Goal: Task Accomplishment & Management: Manage account settings

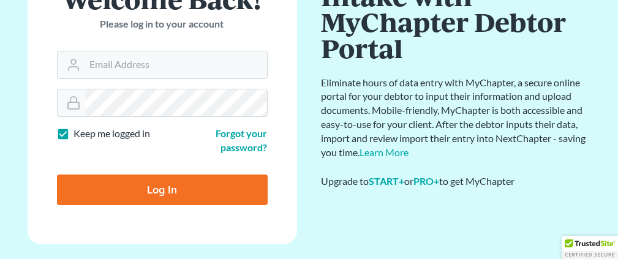
scroll to position [121, 0]
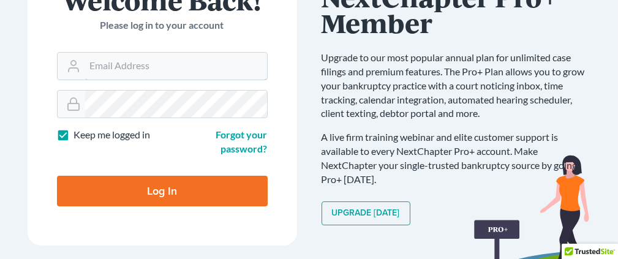
type input "[EMAIL_ADDRESS][DOMAIN_NAME]"
click at [230, 183] on input "Log In" at bounding box center [162, 191] width 211 height 31
type input "Thinking..."
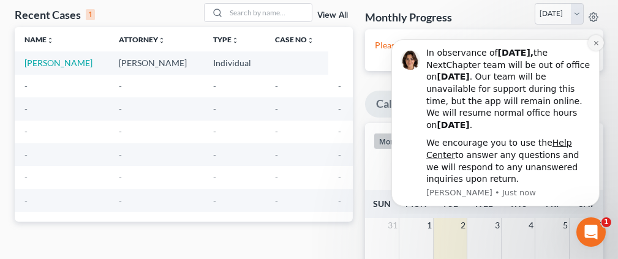
click at [595, 40] on icon "Dismiss notification" at bounding box center [595, 43] width 7 height 7
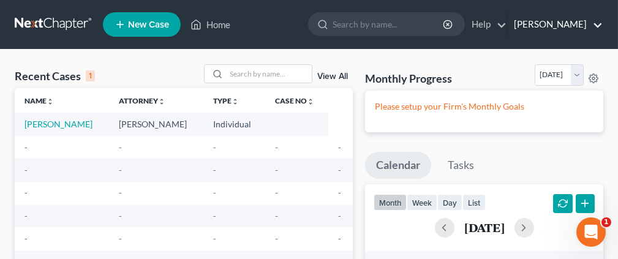
click at [593, 21] on link "Enrique leon" at bounding box center [554, 24] width 95 height 22
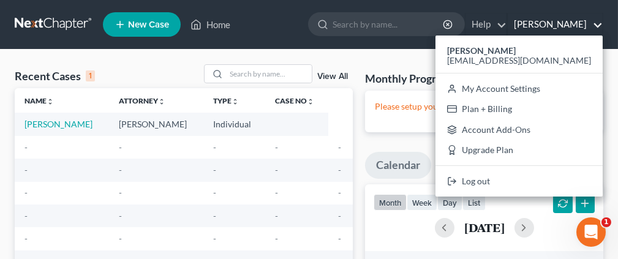
click at [594, 23] on link "[PERSON_NAME]" at bounding box center [554, 24] width 95 height 22
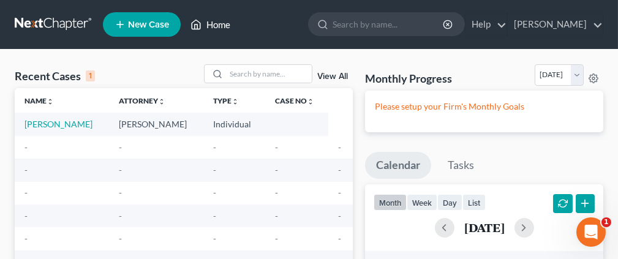
click at [227, 23] on link "Home" at bounding box center [210, 24] width 52 height 22
click at [220, 23] on link "Home" at bounding box center [210, 24] width 52 height 22
click at [219, 23] on link "Home" at bounding box center [210, 24] width 52 height 22
click at [216, 21] on link "Home" at bounding box center [210, 24] width 52 height 22
click at [56, 21] on link at bounding box center [54, 24] width 78 height 22
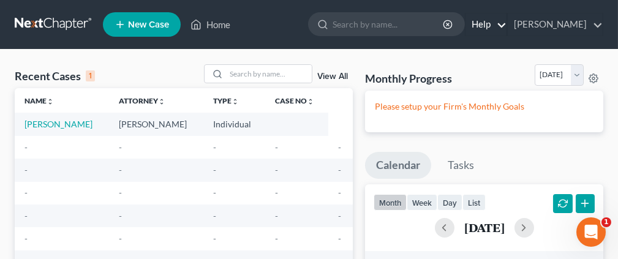
click at [506, 20] on link "Help" at bounding box center [485, 24] width 41 height 22
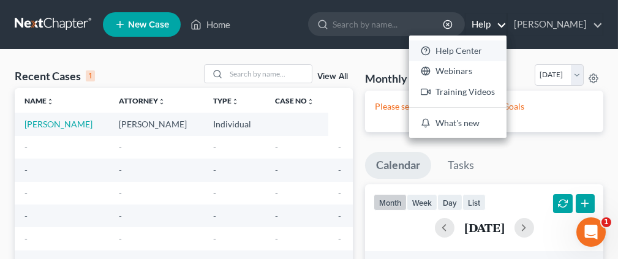
click at [495, 51] on link "Help Center" at bounding box center [457, 50] width 97 height 21
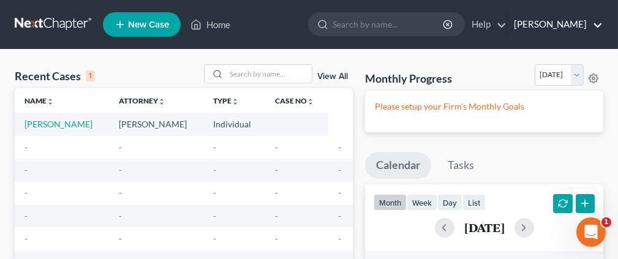
click at [599, 20] on link "Enrique leon" at bounding box center [554, 24] width 95 height 22
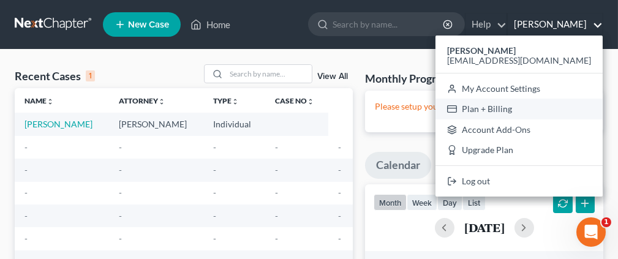
click at [544, 109] on link "Plan + Billing" at bounding box center [518, 109] width 167 height 21
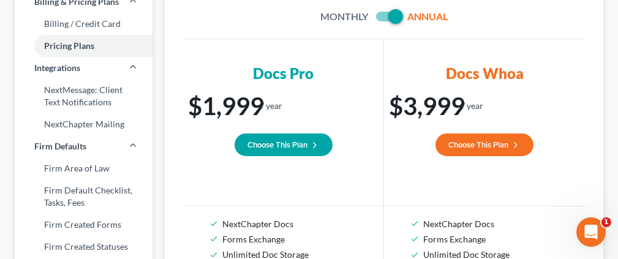
scroll to position [122, 0]
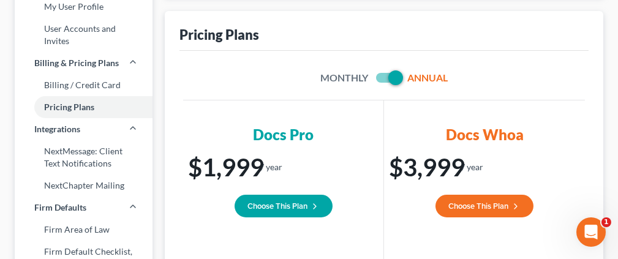
click at [380, 79] on span at bounding box center [387, 77] width 29 height 15
click at [378, 78] on span at bounding box center [387, 77] width 29 height 15
click at [405, 81] on label at bounding box center [405, 81] width 0 height 0
click at [410, 75] on input "checkbox" at bounding box center [414, 76] width 8 height 8
checkbox input "false"
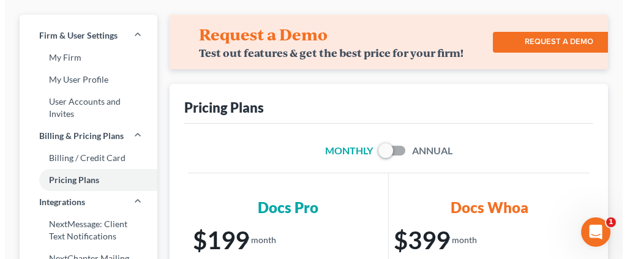
scroll to position [0, 0]
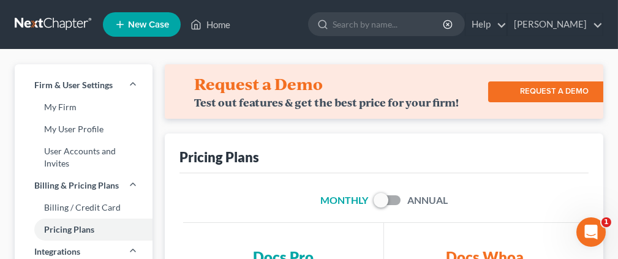
click at [536, 89] on link "REQUEST A DEMO" at bounding box center [554, 91] width 132 height 21
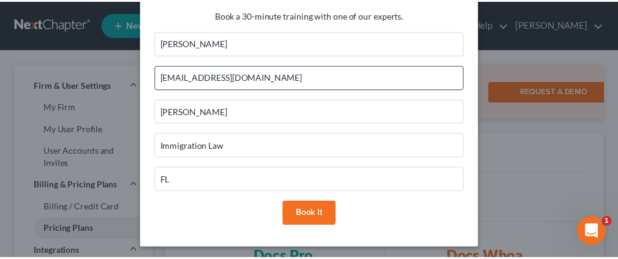
scroll to position [9, 0]
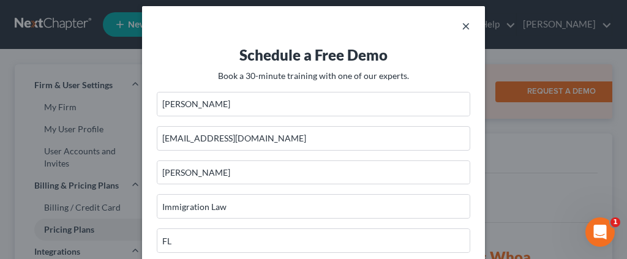
click at [462, 28] on button "×" at bounding box center [466, 25] width 9 height 15
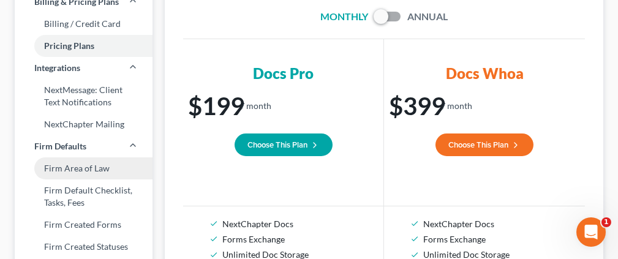
scroll to position [245, 0]
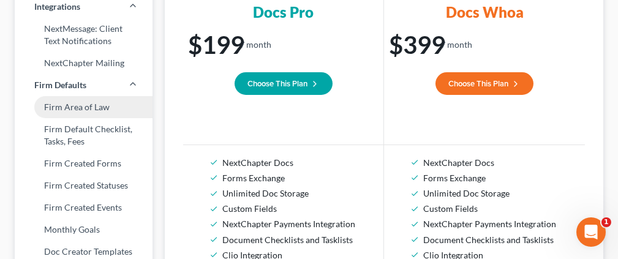
click at [131, 103] on link "Firm Area of Law" at bounding box center [84, 107] width 138 height 22
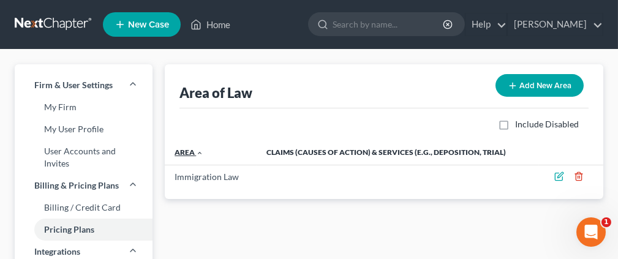
click at [199, 151] on icon "expand_less" at bounding box center [199, 152] width 7 height 7
click at [199, 151] on icon "expand_more" at bounding box center [199, 152] width 7 height 7
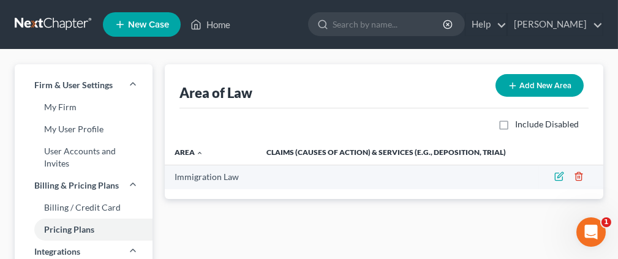
click at [576, 173] on icon "button" at bounding box center [578, 176] width 6 height 8
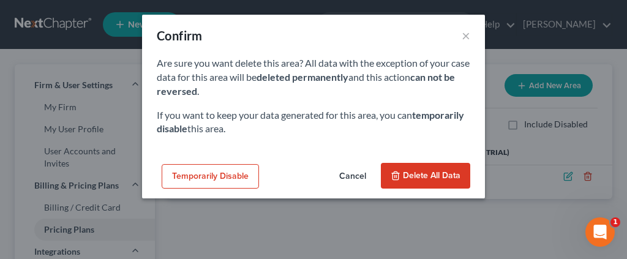
click at [419, 173] on span "Delete all data" at bounding box center [432, 175] width 58 height 10
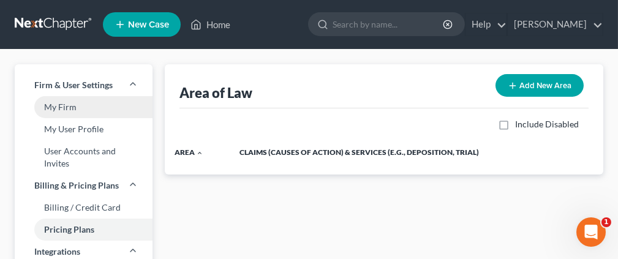
click at [67, 101] on link "My Firm" at bounding box center [84, 107] width 138 height 22
select select "24"
select select "9"
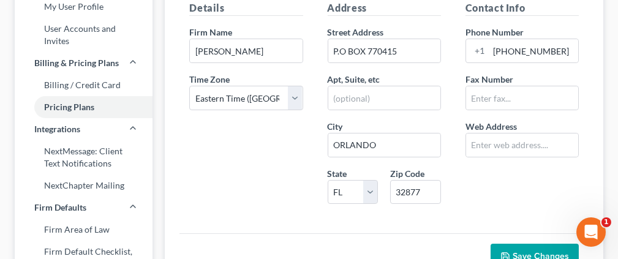
scroll to position [61, 0]
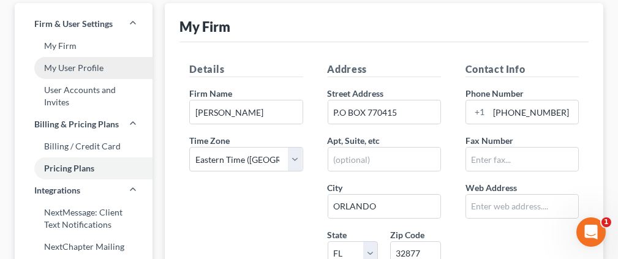
click at [107, 63] on link "My User Profile" at bounding box center [84, 68] width 138 height 22
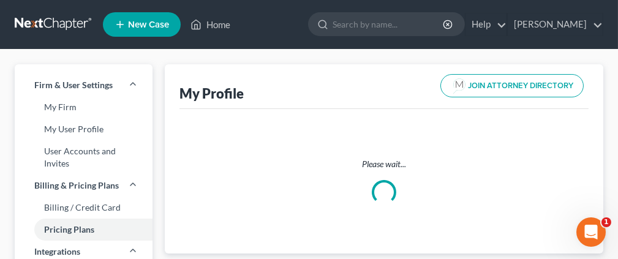
select select "9"
select select "attorney"
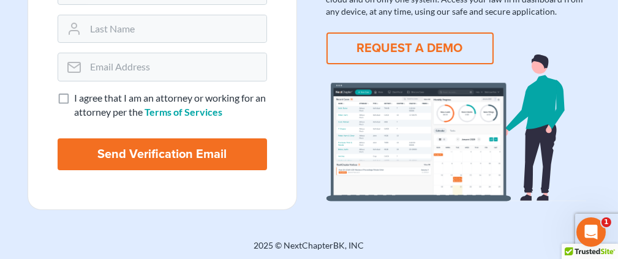
scroll to position [100, 0]
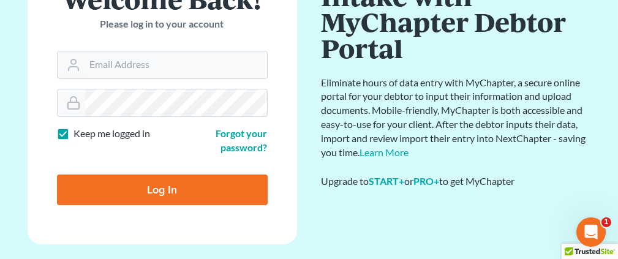
scroll to position [165, 0]
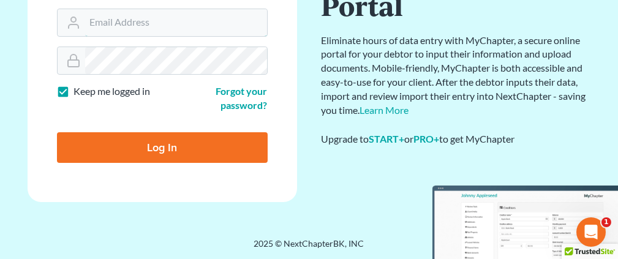
type input "ej.leongroup@hotmail.com"
click at [74, 90] on label "Keep me logged in" at bounding box center [112, 91] width 77 height 14
click at [79, 90] on input "Keep me logged in" at bounding box center [83, 88] width 8 height 8
checkbox input "false"
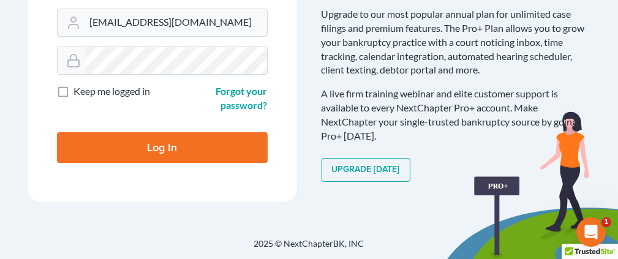
click at [208, 146] on input "Log In" at bounding box center [162, 147] width 211 height 31
type input "Thinking..."
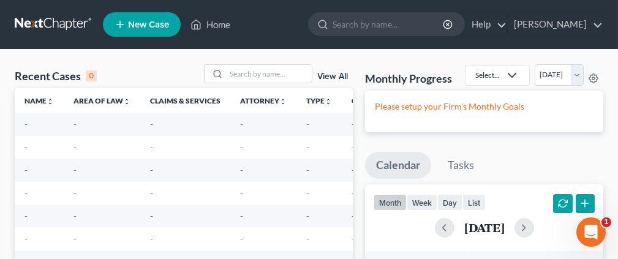
click at [515, 75] on polyline at bounding box center [511, 75] width 7 height 4
click at [515, 73] on polyline at bounding box center [511, 75] width 7 height 4
click at [519, 70] on icon at bounding box center [511, 75] width 15 height 15
click at [598, 20] on link "Enrique leon" at bounding box center [554, 24] width 95 height 22
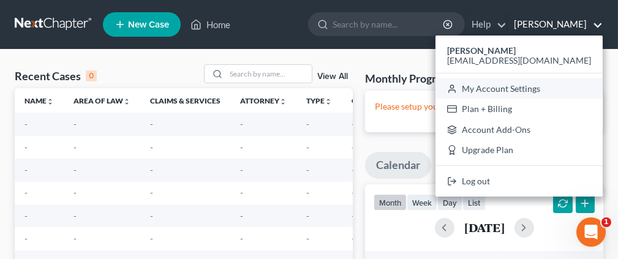
click at [547, 86] on link "My Account Settings" at bounding box center [518, 88] width 167 height 21
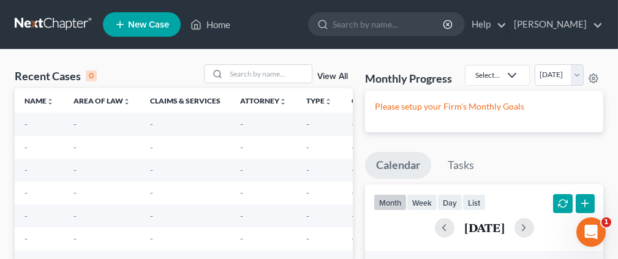
select select "24"
select select "9"
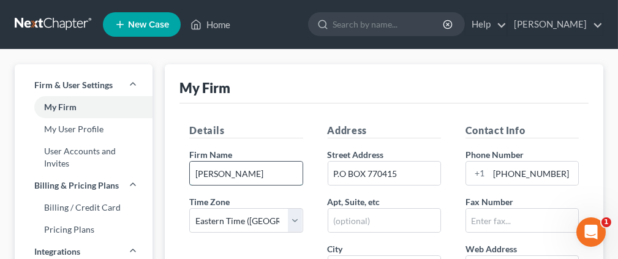
click at [257, 170] on input "Enrique leon" at bounding box center [246, 173] width 112 height 23
type input "E"
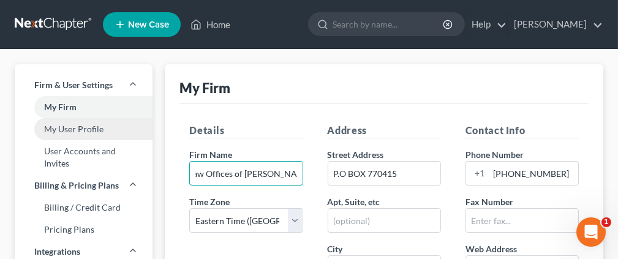
type input "The Law Offices of Enrique J. Leon"
click at [116, 127] on link "My User Profile" at bounding box center [84, 129] width 138 height 22
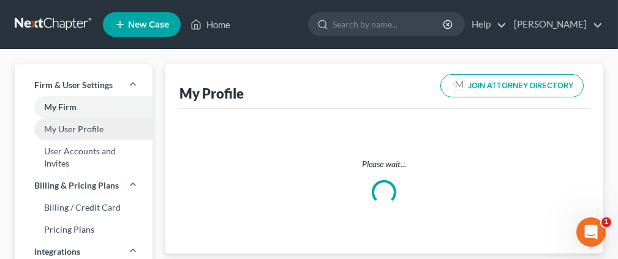
select select "9"
select select "attorney"
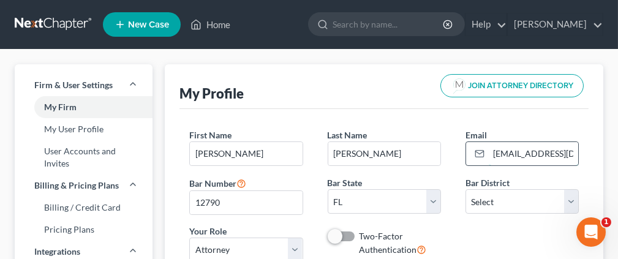
click at [572, 151] on input "ej.leongroup@hotmail.com" at bounding box center [533, 153] width 89 height 23
click at [506, 152] on input "ej.leongroup@hotmail.com" at bounding box center [533, 153] width 89 height 23
click at [492, 150] on input "ej.leongroup@hotmail.com" at bounding box center [533, 153] width 89 height 23
type input "ej.leongroup@gmail.com"
select select "15"
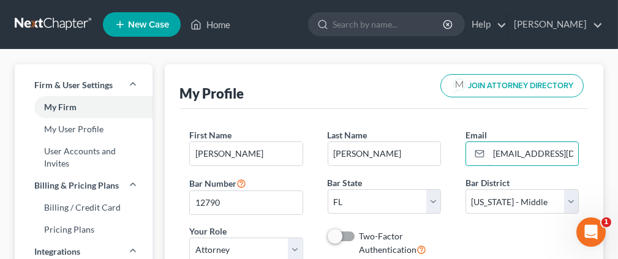
scroll to position [61, 0]
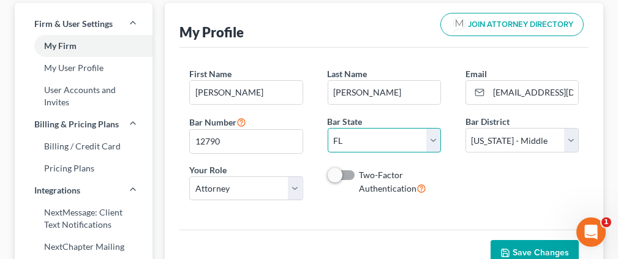
click at [394, 142] on select "State AL AK AR AZ CA CO CT DE DC FL GA GU HI ID IL IN IA KS KY LA ME MD MA MI M…" at bounding box center [384, 140] width 113 height 24
select select "40"
click at [328, 128] on select "State AL AK AR AZ CA CO CT DE DC FL GA GU HI ID IL IN IA KS KY LA ME MD MA MI M…" at bounding box center [384, 140] width 113 height 24
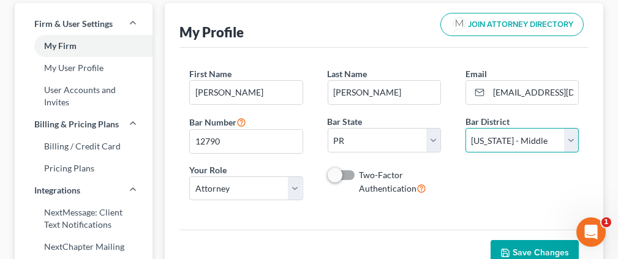
click at [536, 139] on select "Select Alabama - Middle Alabama - Northern Alabama - Southern Alaska Arizona Ar…" at bounding box center [521, 140] width 113 height 24
select select "70"
click at [465, 128] on select "Select Alabama - Middle Alabama - Northern Alabama - Southern Alaska Arizona Ar…" at bounding box center [521, 140] width 113 height 24
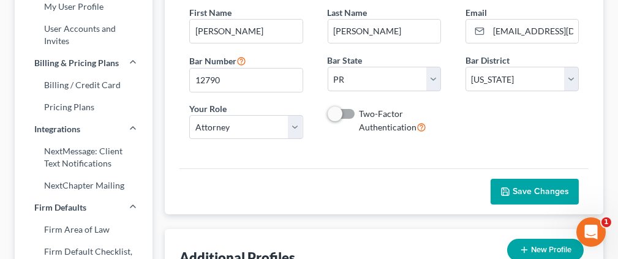
click at [524, 181] on button "Save Changes" at bounding box center [534, 192] width 88 height 26
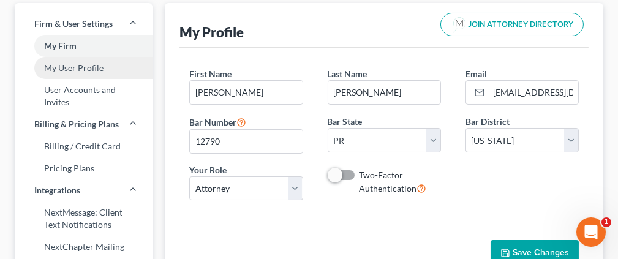
click at [105, 66] on link "My User Profile" at bounding box center [84, 68] width 138 height 22
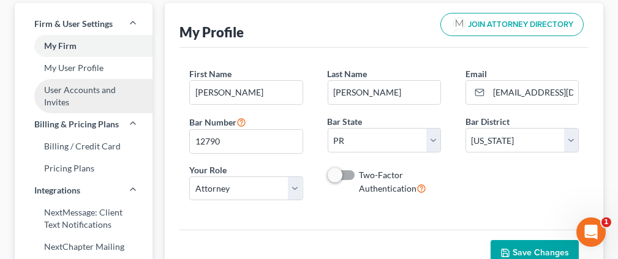
click at [111, 90] on link "User Accounts and Invites" at bounding box center [84, 96] width 138 height 34
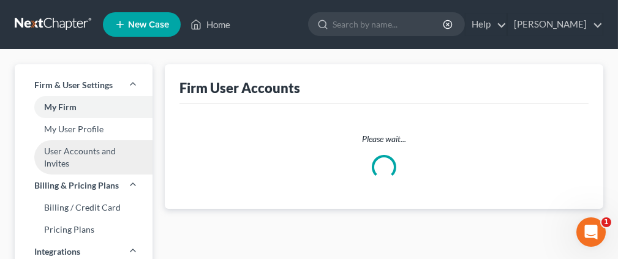
select select "0"
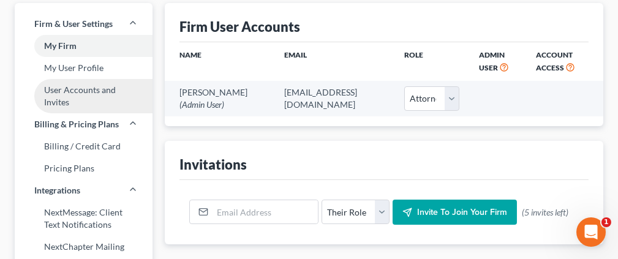
scroll to position [122, 0]
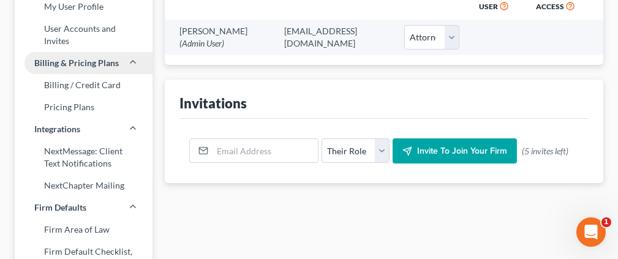
click at [118, 59] on link "Billing & Pricing Plans" at bounding box center [84, 63] width 138 height 22
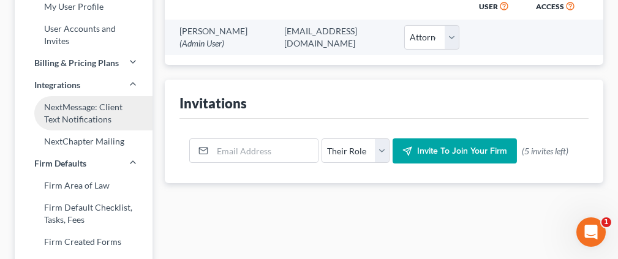
click at [123, 106] on link "NextMessage: Client Text Notifications" at bounding box center [84, 113] width 138 height 34
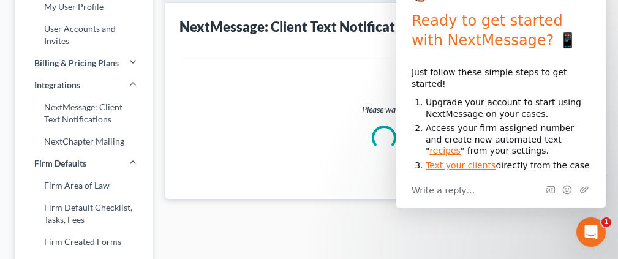
click at [214, 80] on div "Please wait..." at bounding box center [383, 126] width 409 height 144
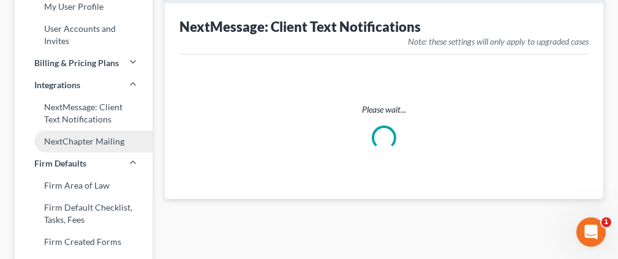
click at [131, 140] on link "NextChapter Mailing" at bounding box center [84, 141] width 138 height 22
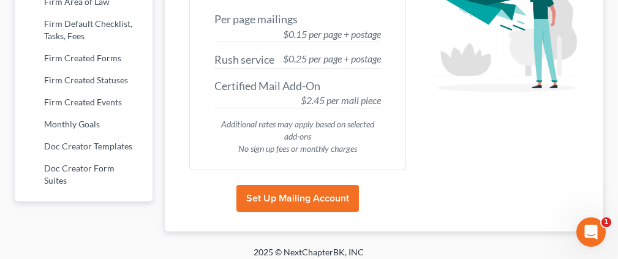
scroll to position [184, 0]
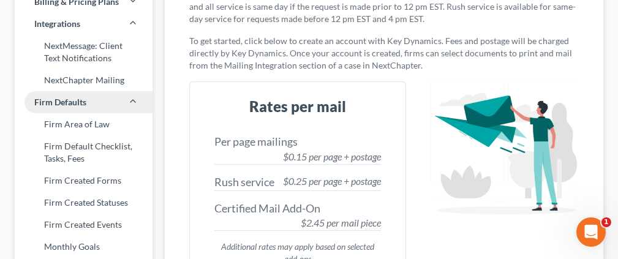
click at [111, 103] on link "Firm Defaults" at bounding box center [84, 102] width 138 height 22
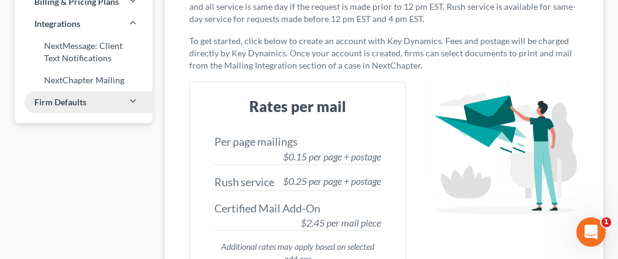
click at [111, 103] on link "Firm Defaults" at bounding box center [84, 102] width 138 height 22
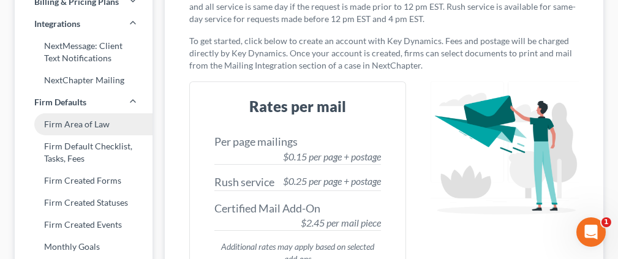
click at [120, 125] on link "Firm Area of Law" at bounding box center [84, 124] width 138 height 22
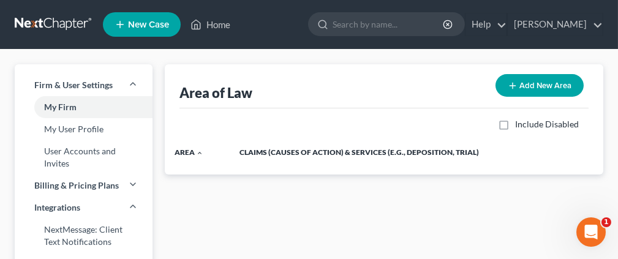
click at [517, 81] on button "Add New Area" at bounding box center [539, 85] width 88 height 23
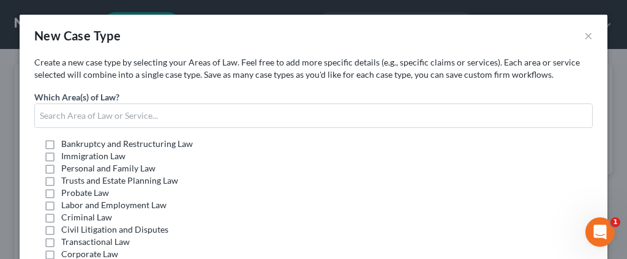
click at [61, 142] on label "Bankruptcy and Restructuring Law" at bounding box center [127, 144] width 132 height 12
click at [66, 142] on input "Bankruptcy and Restructuring Law" at bounding box center [70, 142] width 8 height 8
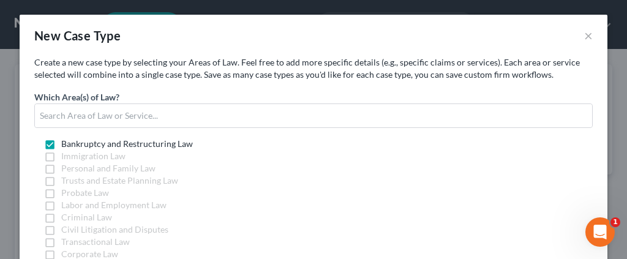
click at [61, 155] on label "Immigration Law" at bounding box center [93, 156] width 64 height 12
click at [61, 144] on label "Bankruptcy and Restructuring Law" at bounding box center [127, 144] width 132 height 12
click at [66, 144] on input "Bankruptcy and Restructuring Law" at bounding box center [70, 142] width 8 height 8
checkbox input "false"
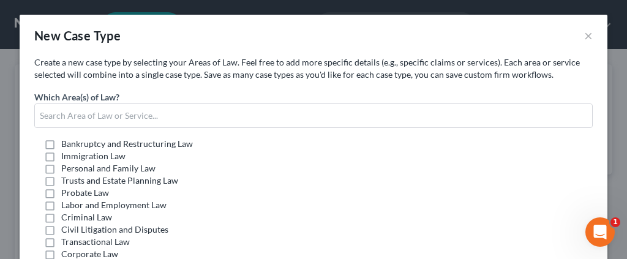
click at [61, 157] on label "Immigration Law" at bounding box center [93, 156] width 64 height 12
click at [66, 157] on input "Immigration Law" at bounding box center [70, 154] width 8 height 8
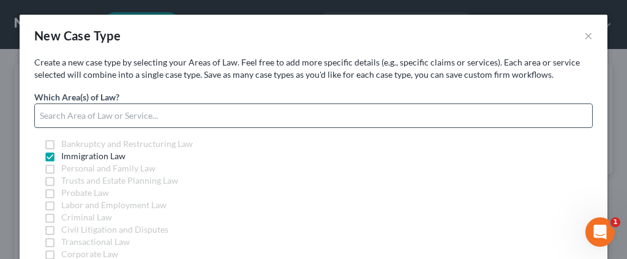
click at [251, 115] on input "text" at bounding box center [313, 115] width 557 height 23
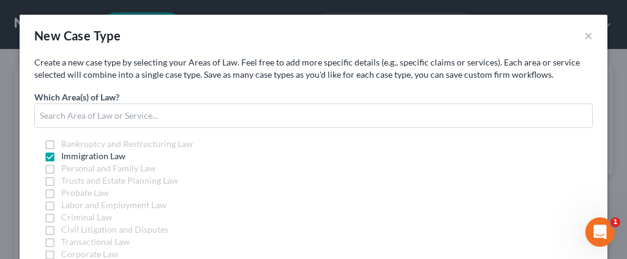
click at [61, 155] on label "Immigration Law" at bounding box center [93, 156] width 64 height 12
click at [66, 155] on input "Immigration Law" at bounding box center [70, 154] width 8 height 8
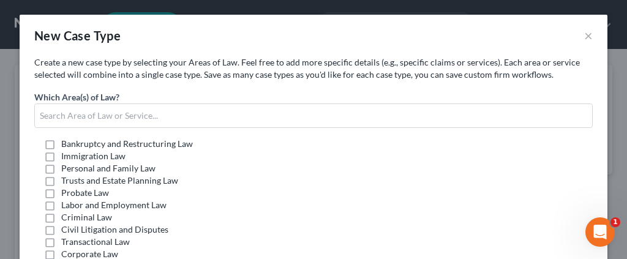
click at [61, 155] on label "Immigration Law" at bounding box center [93, 156] width 64 height 12
click at [66, 155] on input "Immigration Law" at bounding box center [70, 154] width 8 height 8
checkbox input "true"
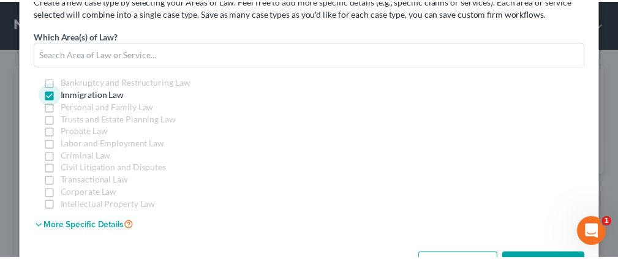
scroll to position [104, 0]
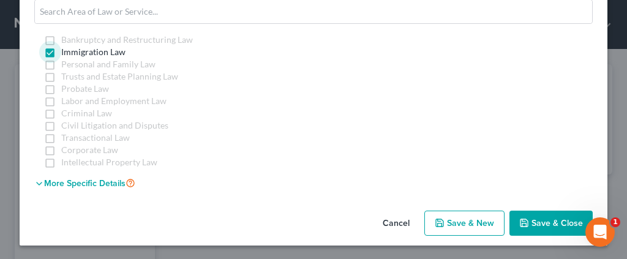
click at [531, 218] on span "Save & Close" at bounding box center [556, 223] width 51 height 10
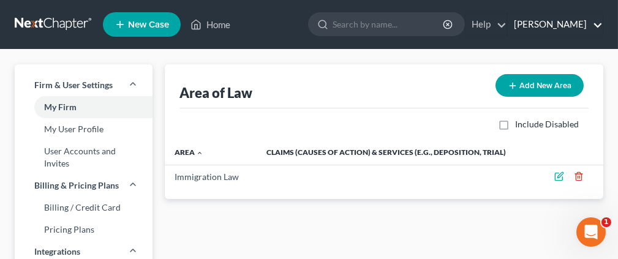
click at [596, 25] on link "Enrique leon" at bounding box center [554, 24] width 95 height 22
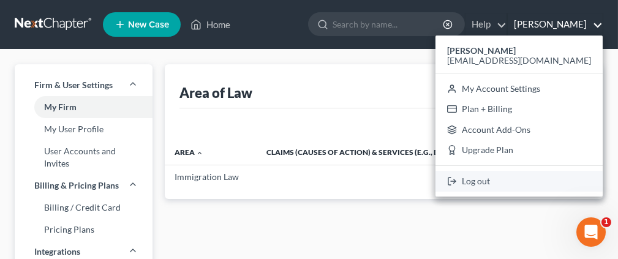
click at [543, 185] on link "Log out" at bounding box center [518, 181] width 167 height 21
